Goal: Information Seeking & Learning: Learn about a topic

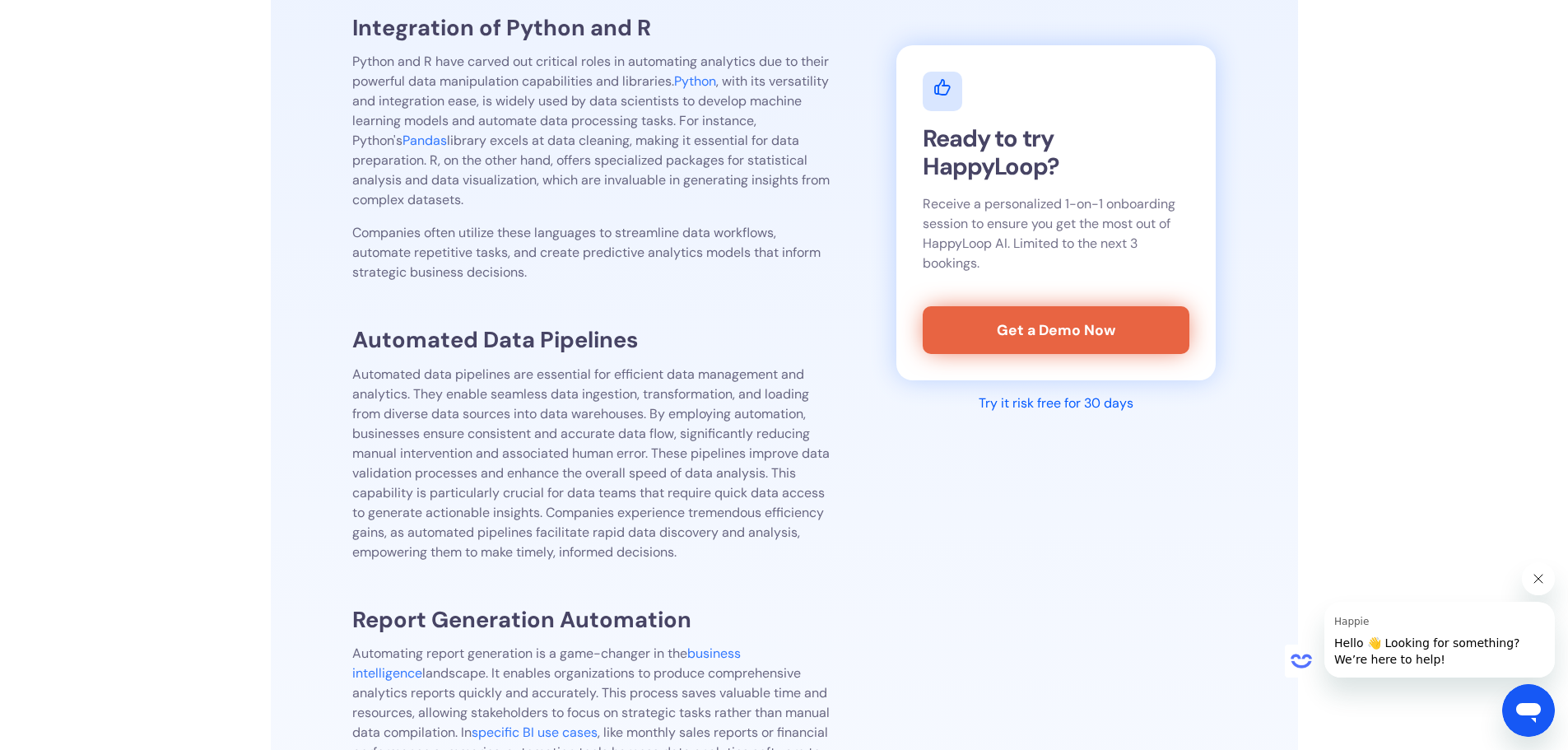
drag, startPoint x: 0, startPoint y: 0, endPoint x: 564, endPoint y: 465, distance: 731.0
click at [563, 466] on p "Automated data pipelines are essential for efficient data management and analyt…" at bounding box center [591, 464] width 478 height 198
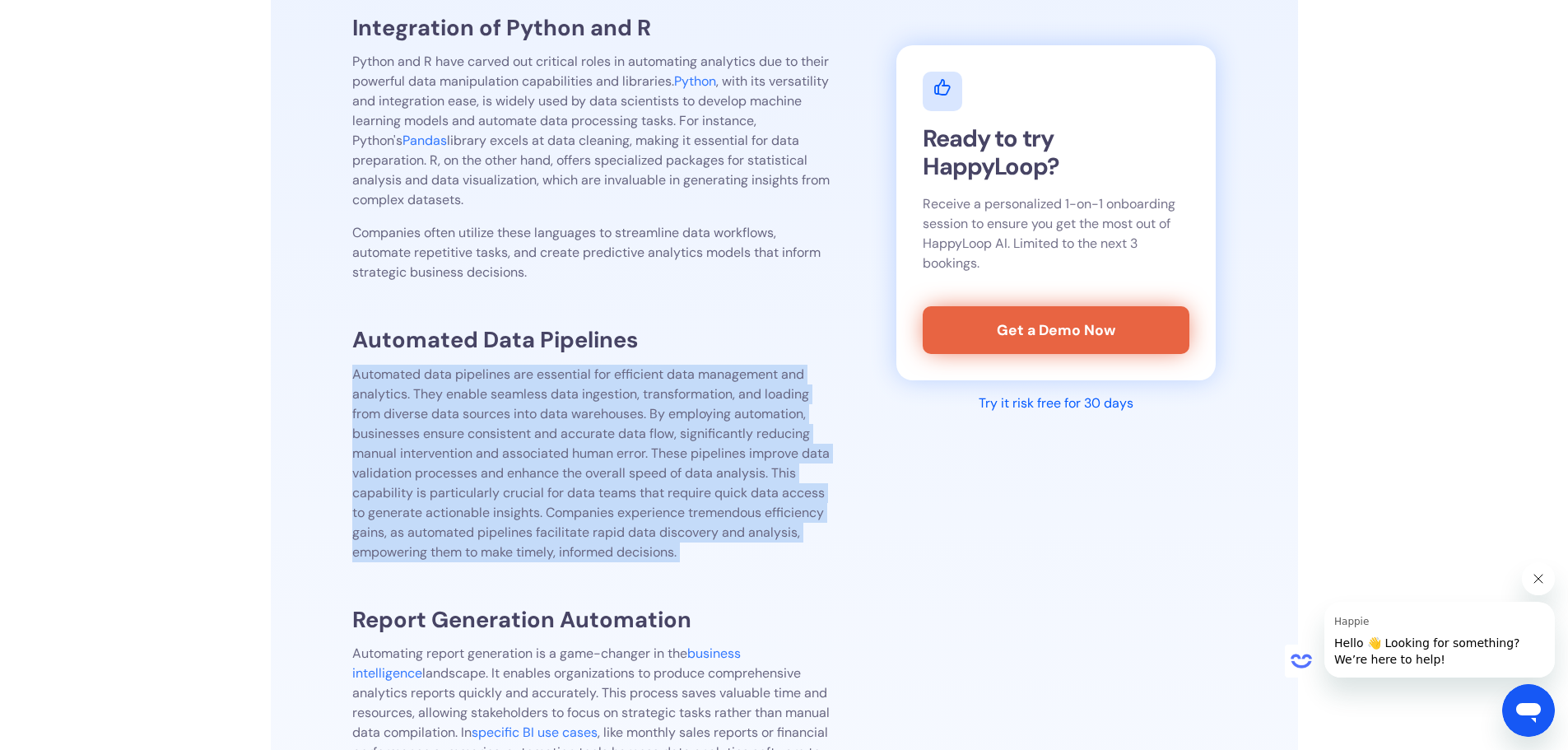
drag, startPoint x: 704, startPoint y: 574, endPoint x: 275, endPoint y: 365, distance: 477.2
copy div "Automated data pipelines are essential for efficient data management and analyt…"
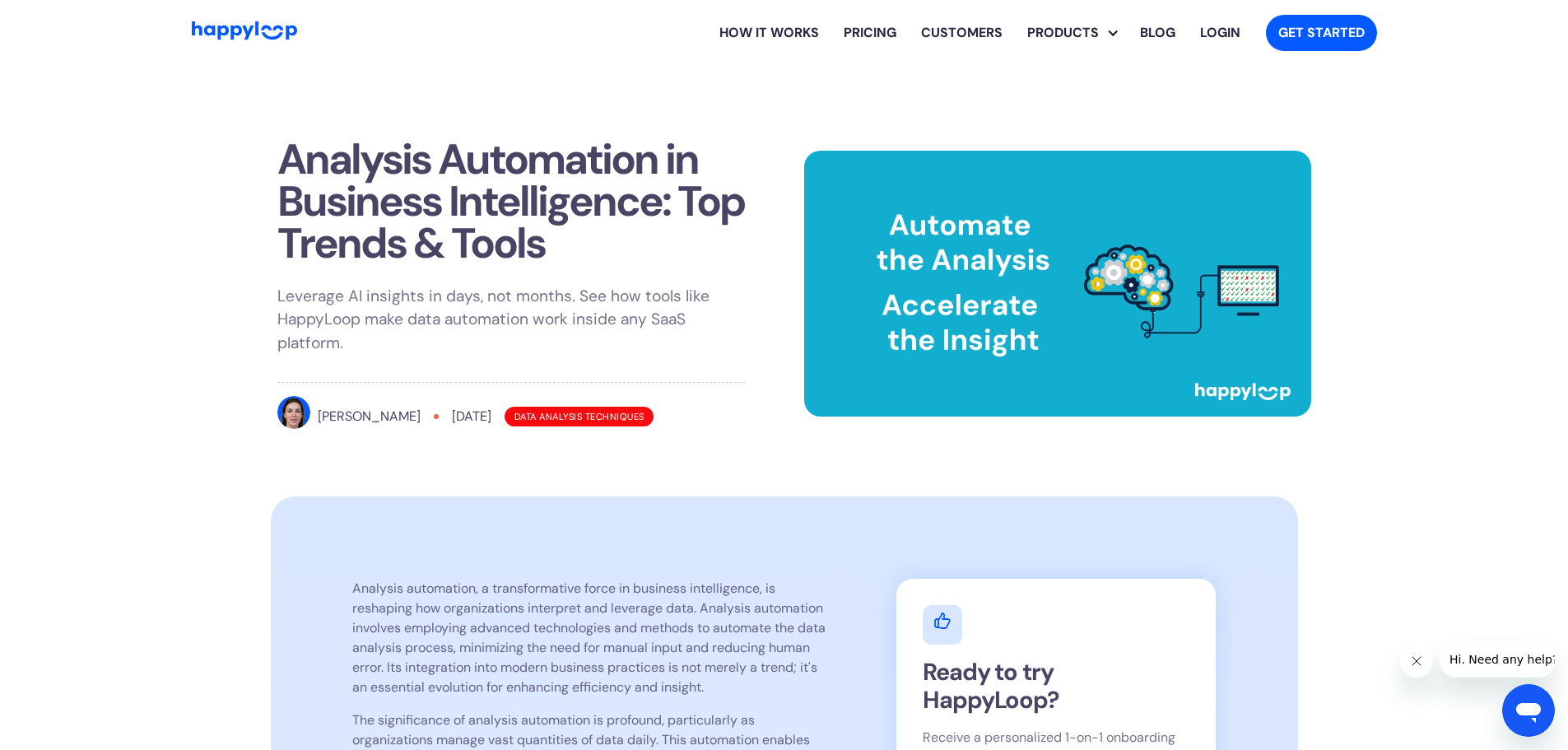
click at [317, 100] on div "Analysis Automation in Business Intelligence: Top Trends & Tools Leverage AI in…" at bounding box center [784, 262] width 1053 height 391
